Goal: Task Accomplishment & Management: Manage account settings

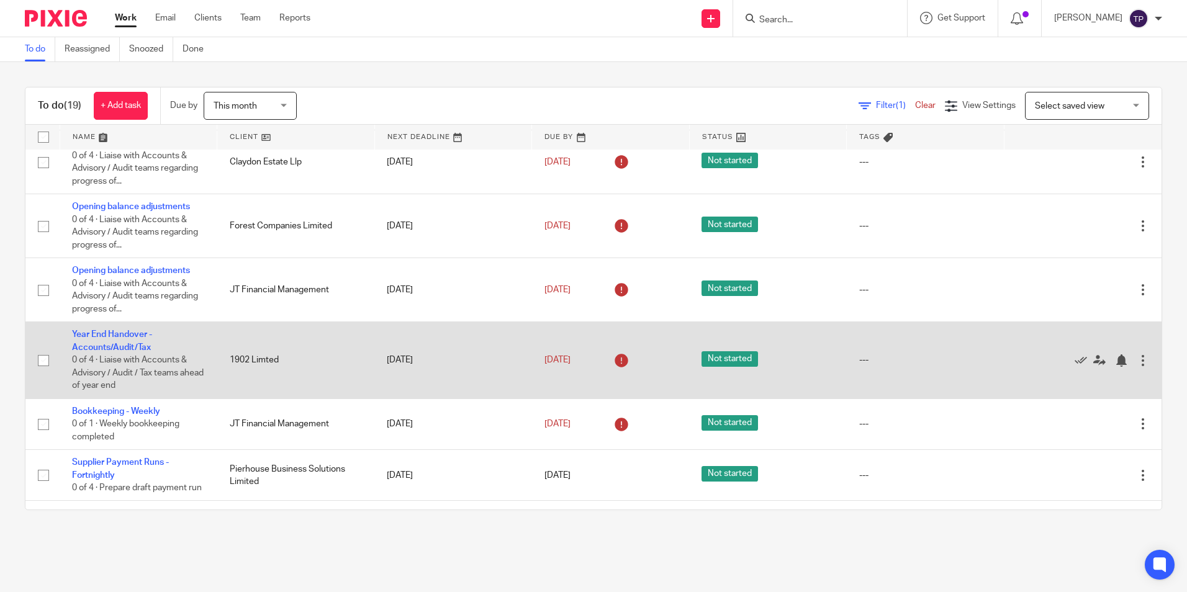
scroll to position [678, 0]
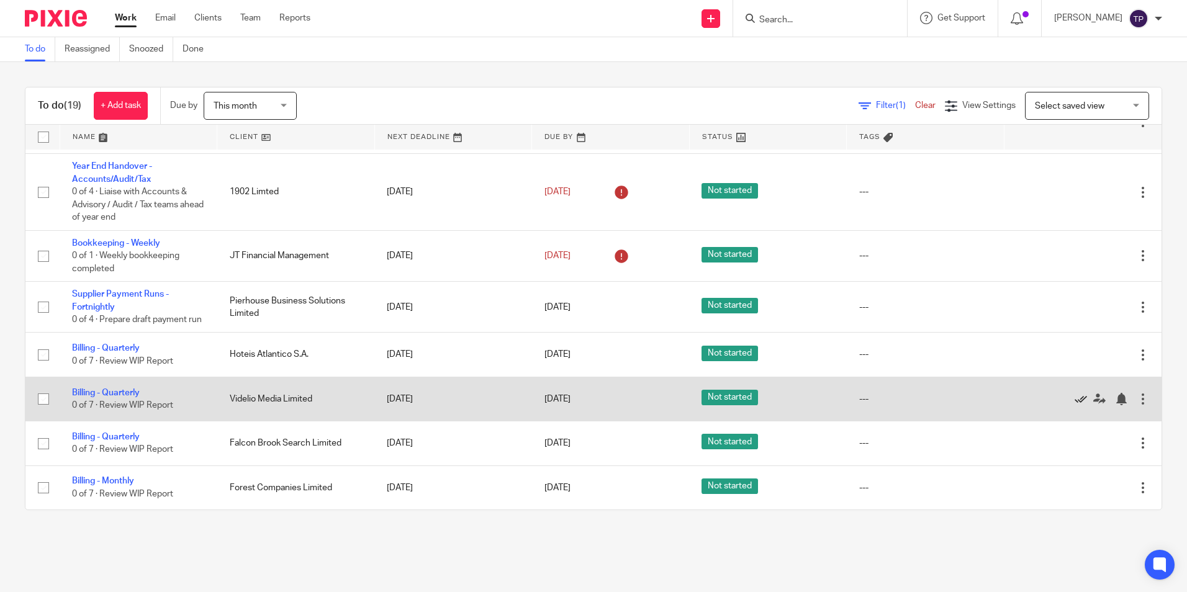
click at [1074, 398] on icon at bounding box center [1080, 399] width 12 height 12
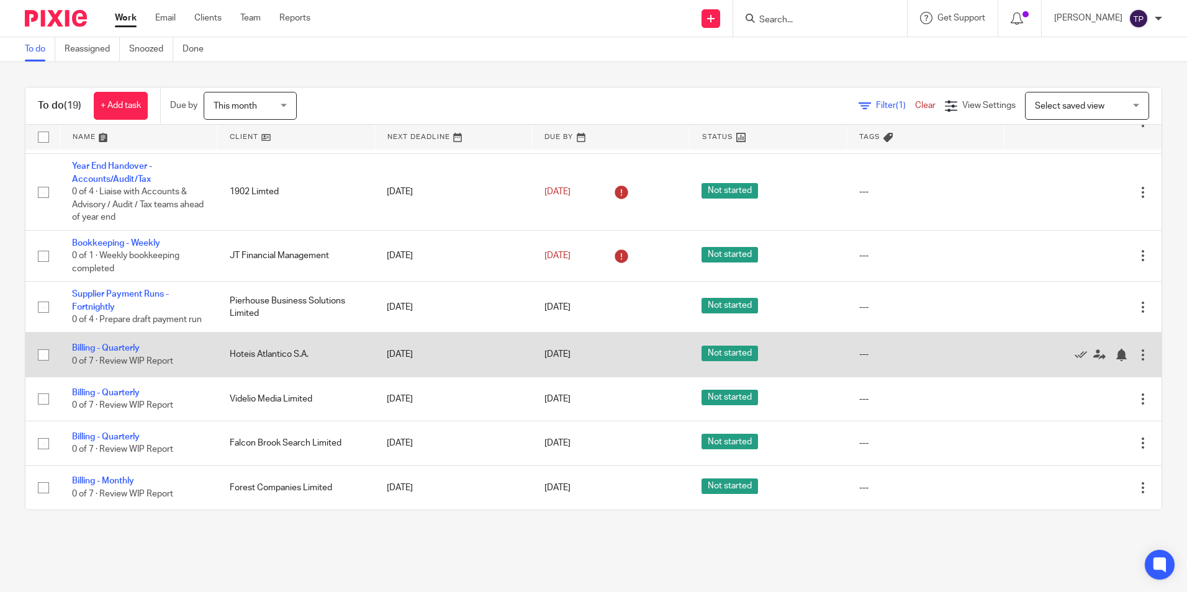
scroll to position [633, 0]
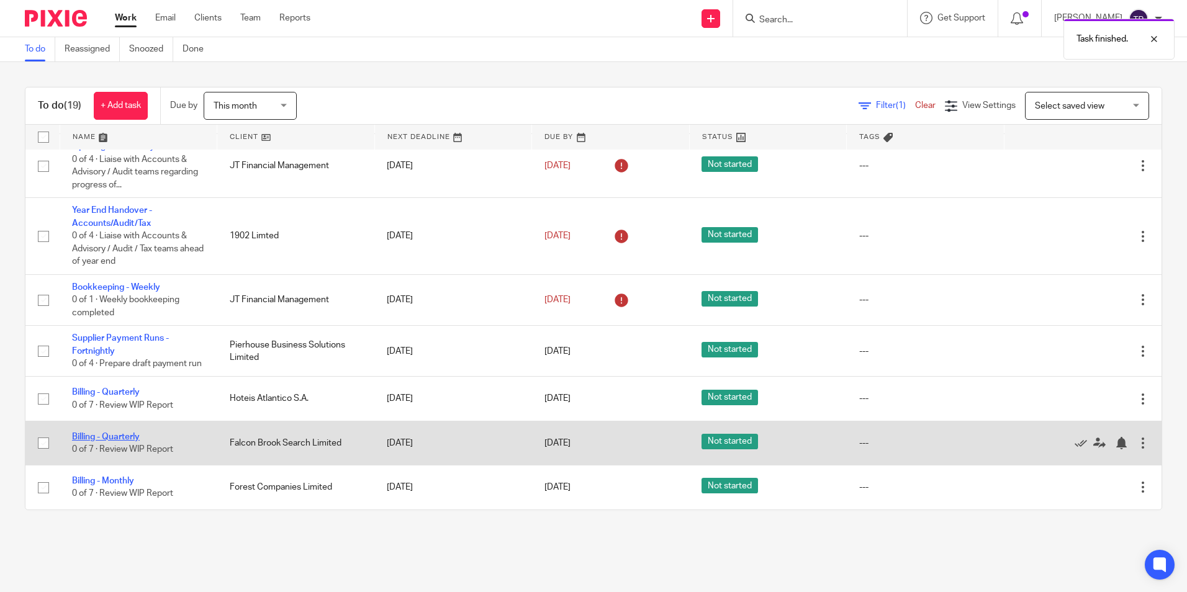
click at [137, 438] on link "Billing - Quarterly" at bounding box center [106, 437] width 68 height 9
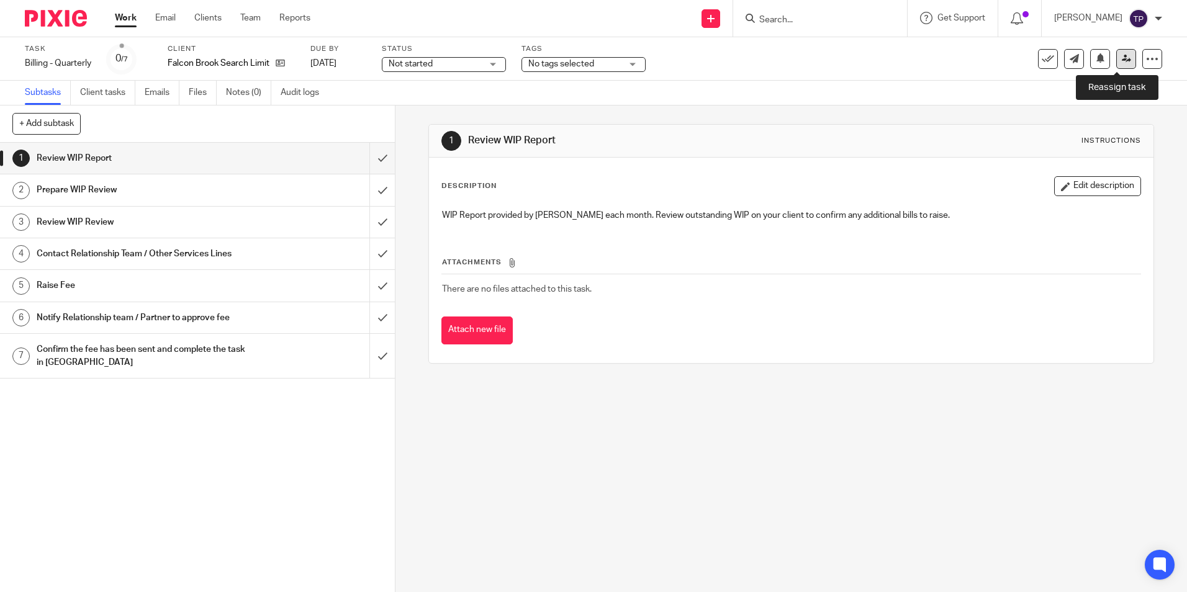
click at [1116, 61] on link at bounding box center [1126, 59] width 20 height 20
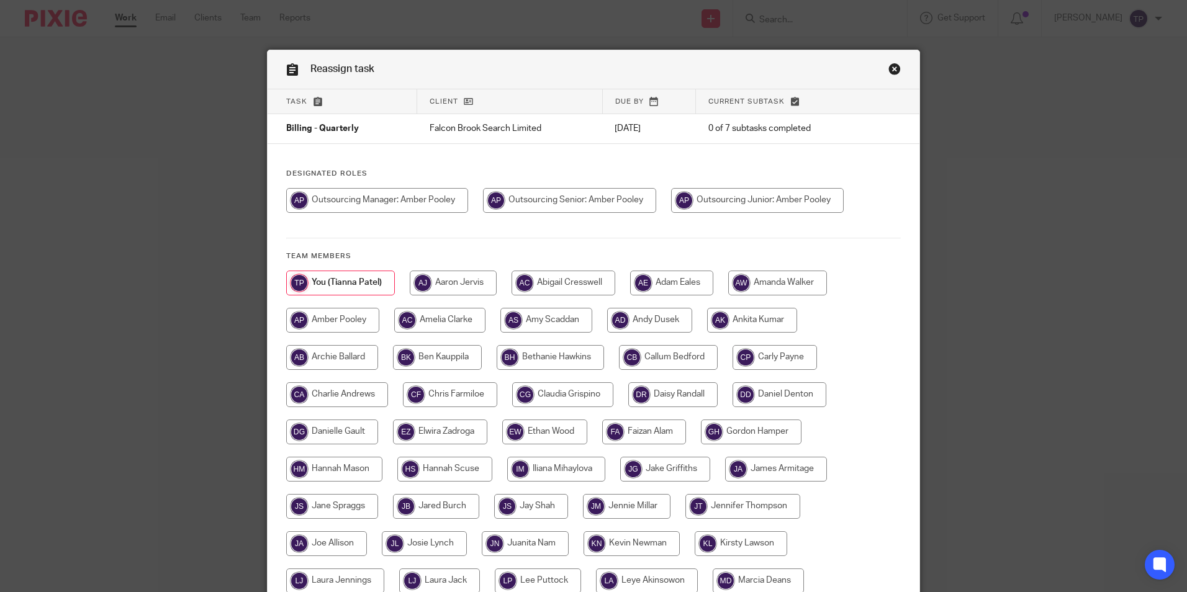
click at [552, 200] on input "radio" at bounding box center [569, 200] width 173 height 25
radio input "true"
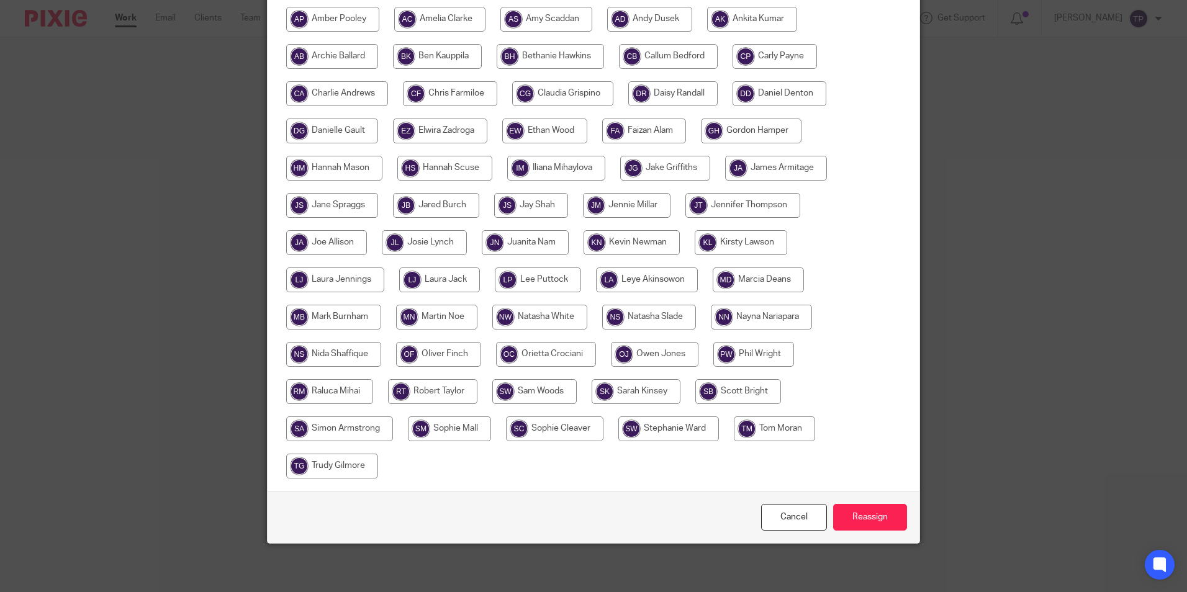
scroll to position [302, 0]
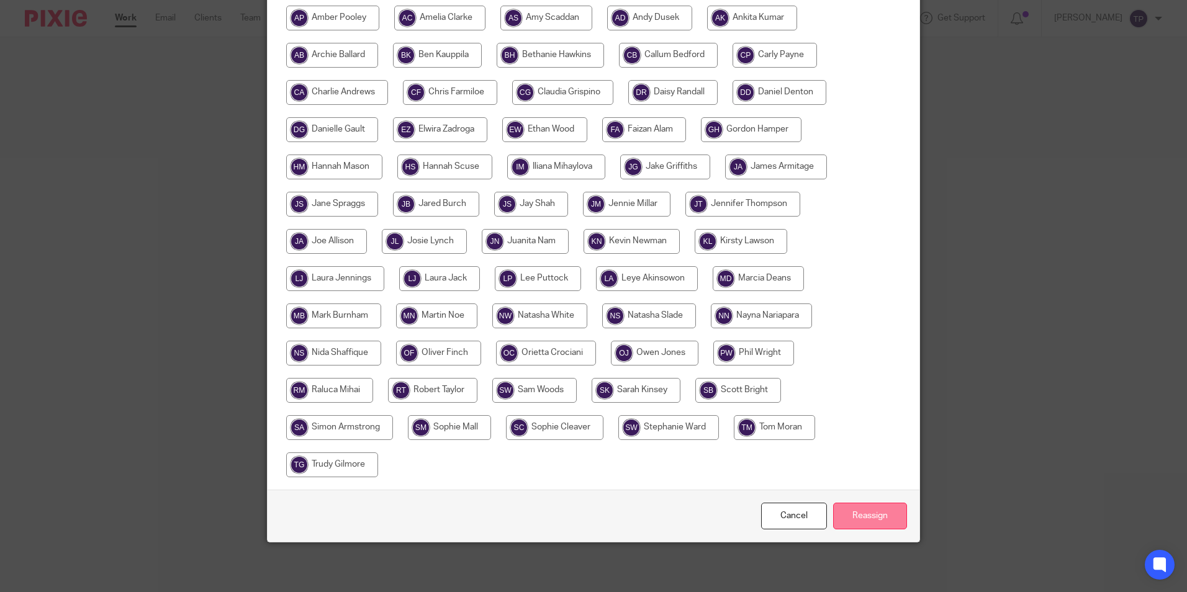
drag, startPoint x: 871, startPoint y: 511, endPoint x: 865, endPoint y: 514, distance: 6.7
click at [868, 513] on input "Reassign" at bounding box center [870, 516] width 74 height 27
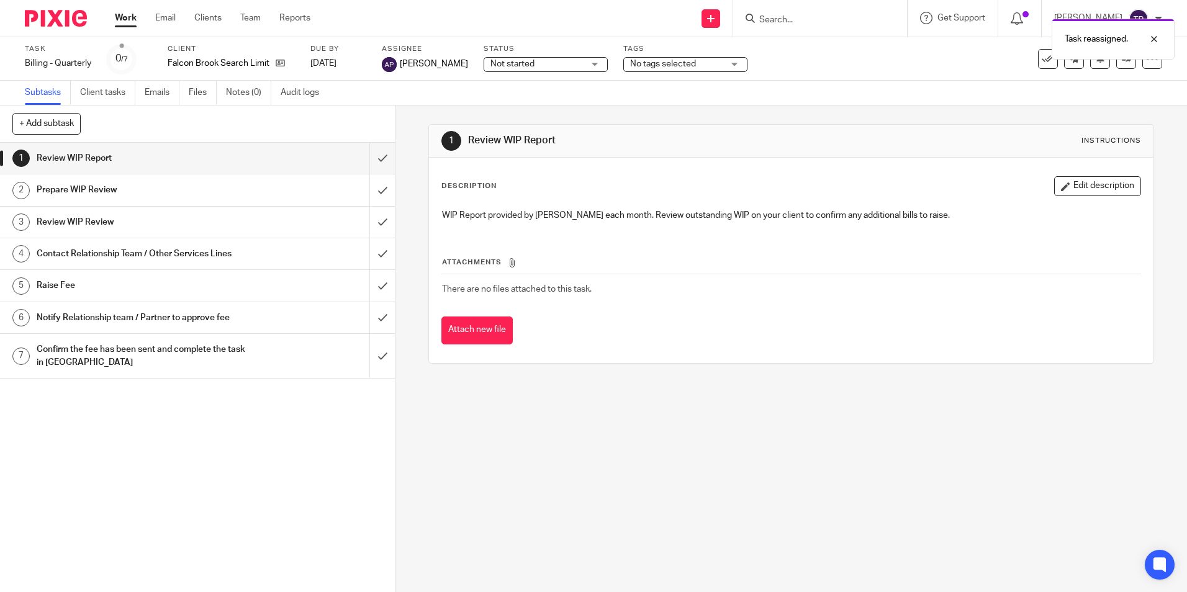
click at [61, 16] on img at bounding box center [56, 18] width 62 height 17
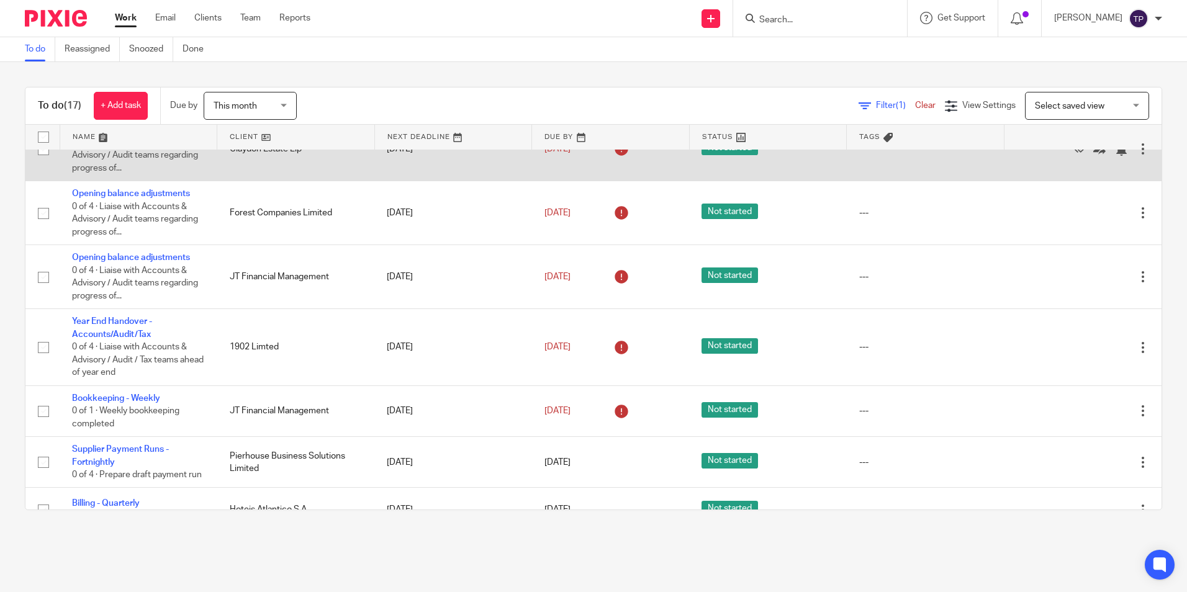
scroll to position [589, 0]
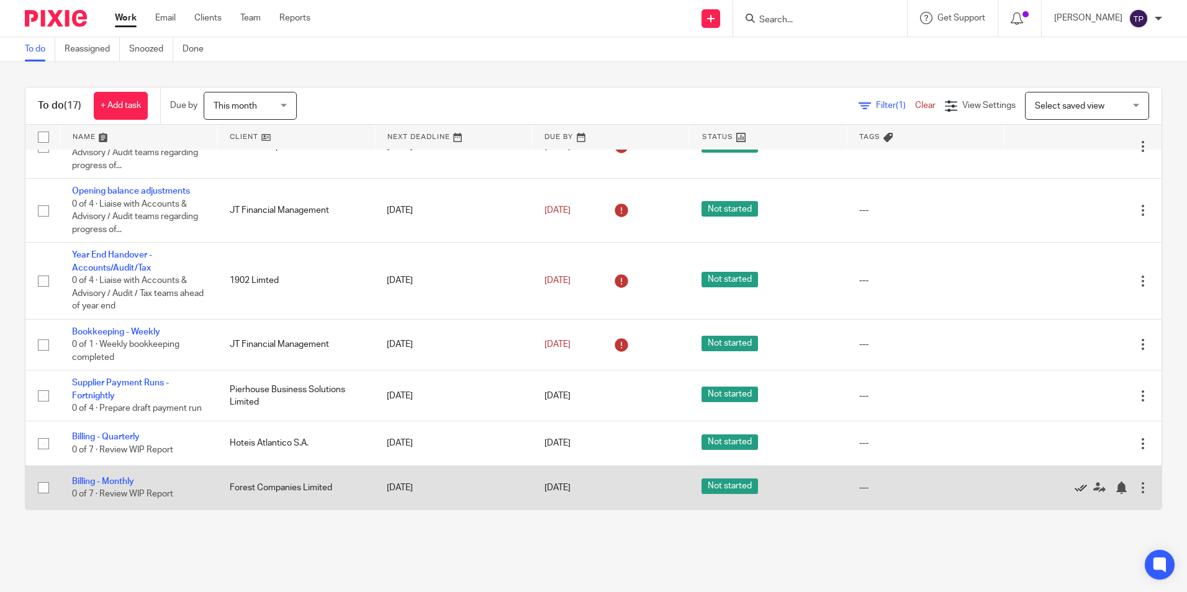
click at [1074, 487] on icon at bounding box center [1080, 488] width 12 height 12
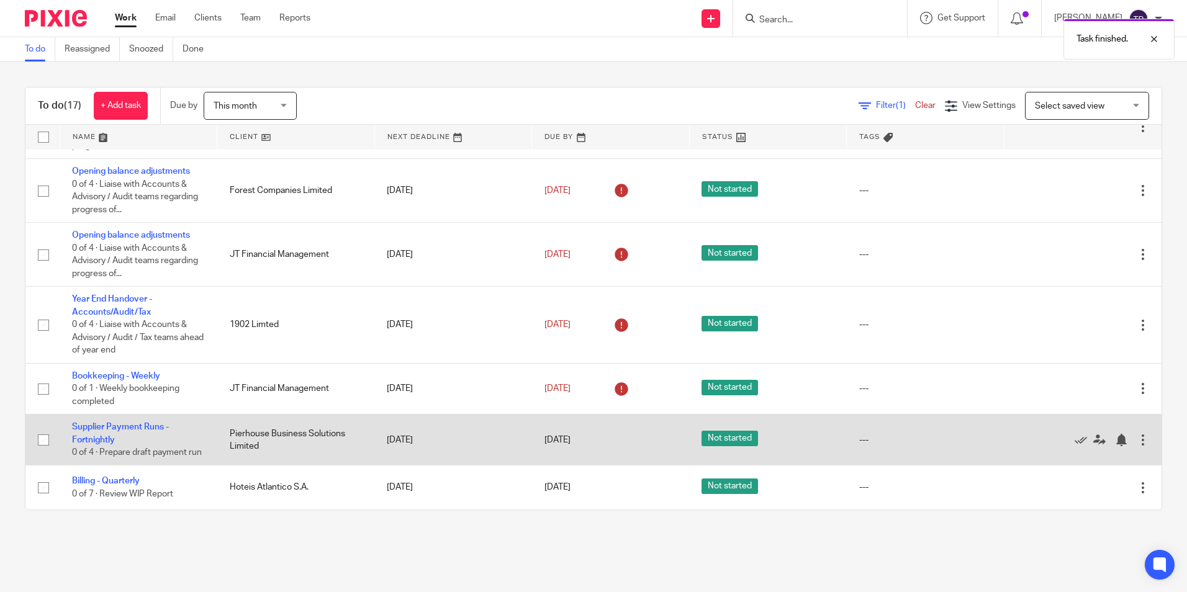
click at [1136, 434] on div at bounding box center [1142, 440] width 12 height 12
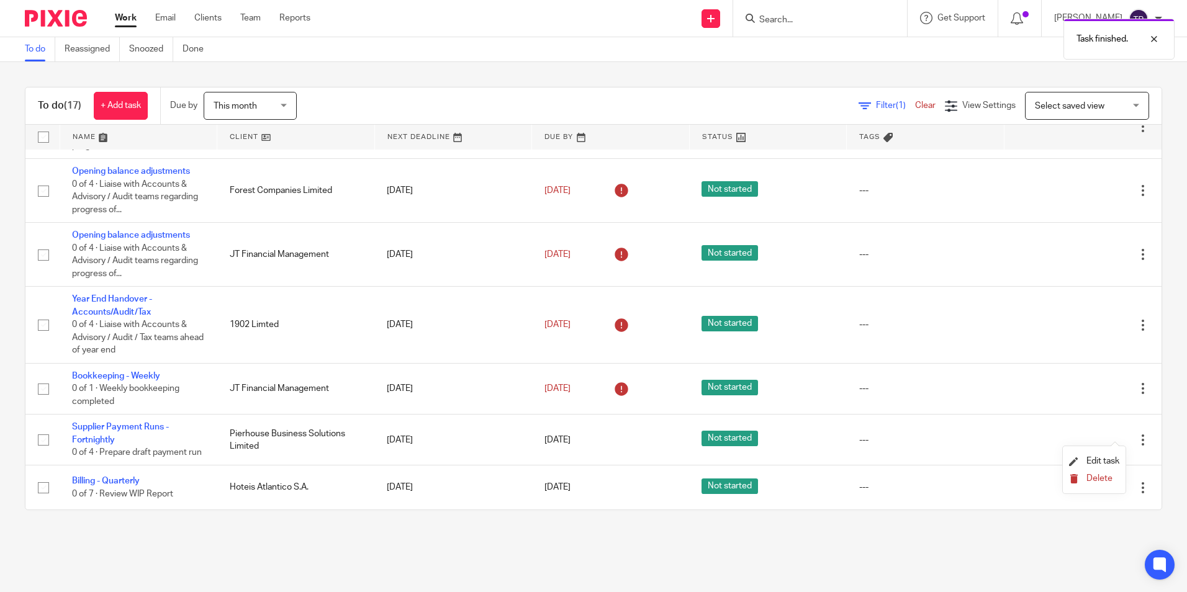
click at [1094, 482] on span "Delete" at bounding box center [1099, 478] width 26 height 9
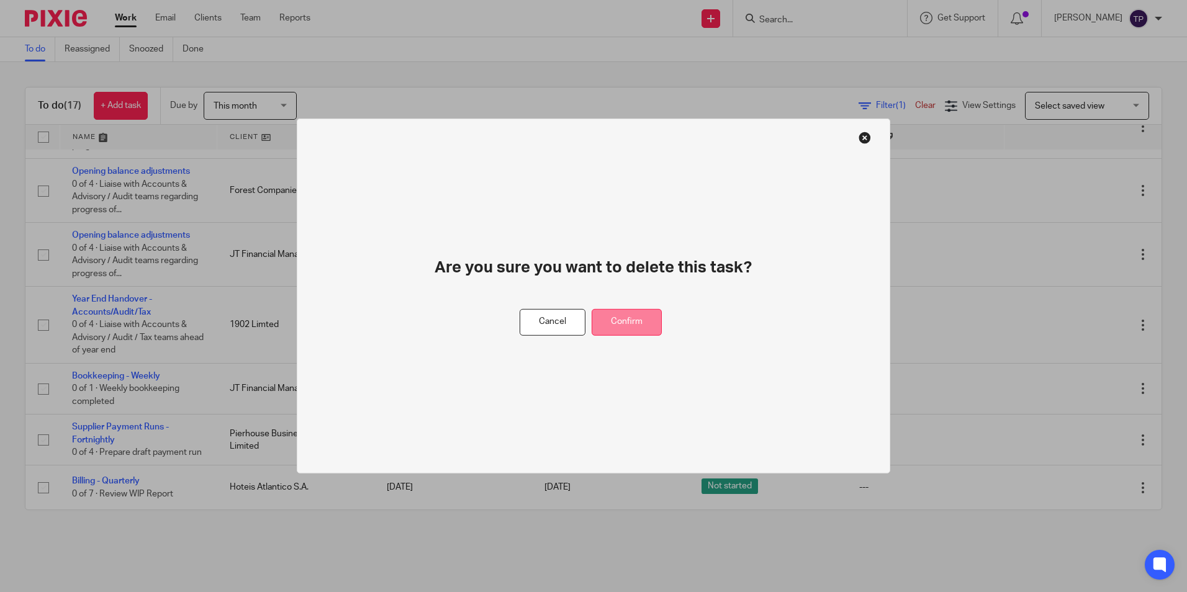
click at [640, 320] on button "Confirm" at bounding box center [626, 322] width 70 height 27
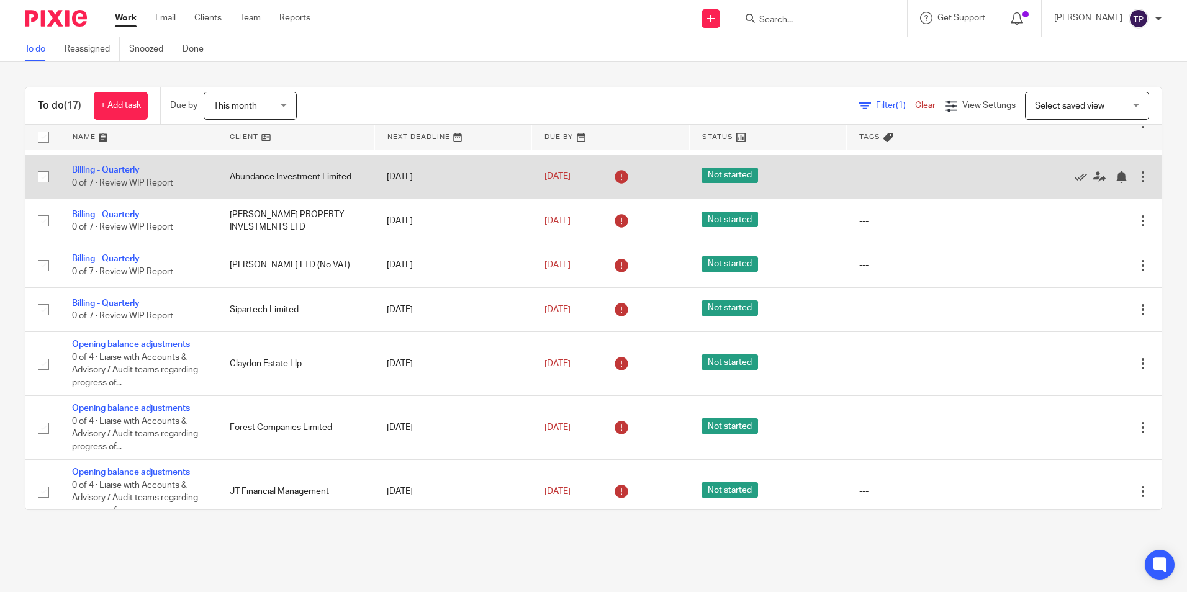
scroll to position [233, 0]
